Goal: Task Accomplishment & Management: Complete application form

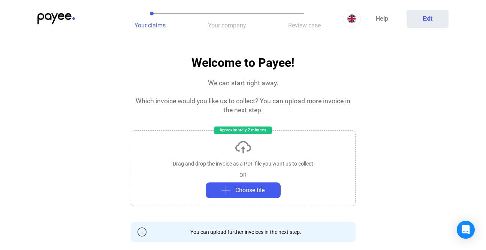
click at [223, 26] on span "Your company" at bounding box center [227, 25] width 38 height 7
click at [302, 24] on span "Review case" at bounding box center [304, 25] width 33 height 7
click at [353, 22] on img at bounding box center [352, 18] width 9 height 9
click at [353, 22] on div at bounding box center [243, 125] width 486 height 250
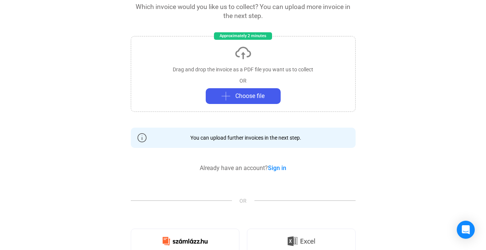
scroll to position [96, 0]
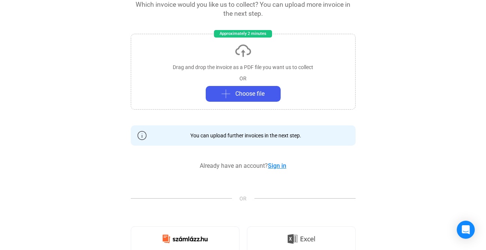
click at [281, 165] on link "Sign in" at bounding box center [277, 165] width 18 height 7
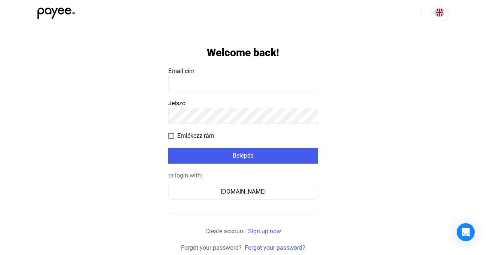
scroll to position [4, 0]
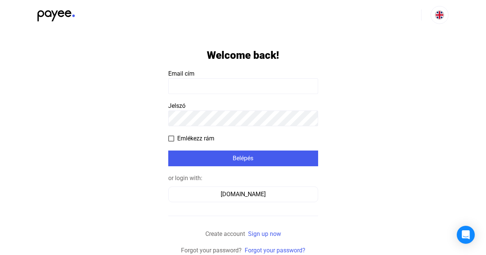
click at [199, 91] on input at bounding box center [243, 86] width 150 height 16
drag, startPoint x: 199, startPoint y: 91, endPoint x: 174, endPoint y: 85, distance: 25.5
click at [174, 85] on input at bounding box center [243, 86] width 150 height 16
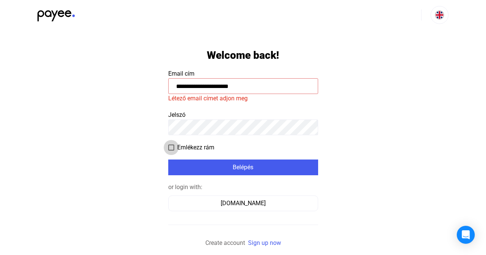
click at [171, 149] on span at bounding box center [171, 148] width 6 height 6
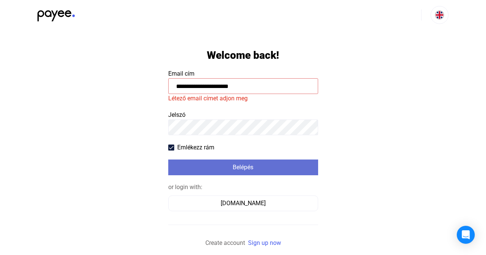
click at [245, 167] on div "Belépés" at bounding box center [243, 167] width 145 height 9
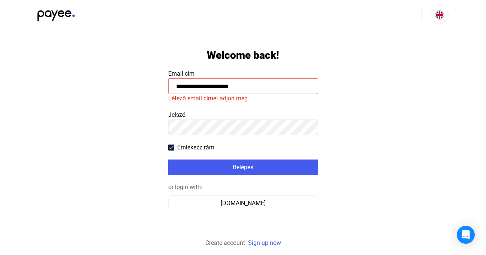
click at [268, 82] on input "**********" at bounding box center [243, 86] width 150 height 16
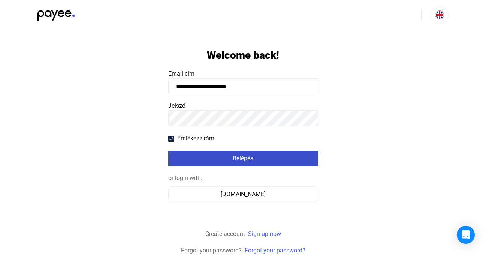
type input "**********"
click at [244, 158] on div "Belépés" at bounding box center [243, 158] width 145 height 9
